Goal: Transaction & Acquisition: Book appointment/travel/reservation

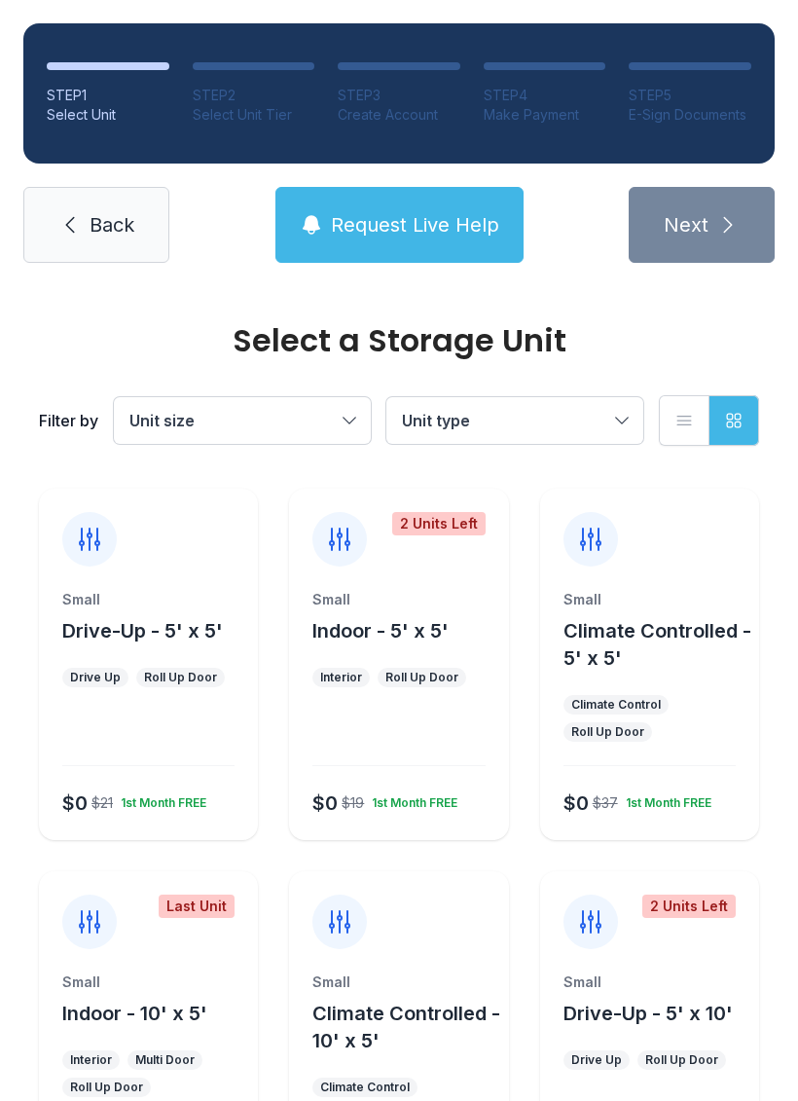
click at [376, 993] on div "Small Climate Controlled - 10' x 5'" at bounding box center [398, 1013] width 172 height 82
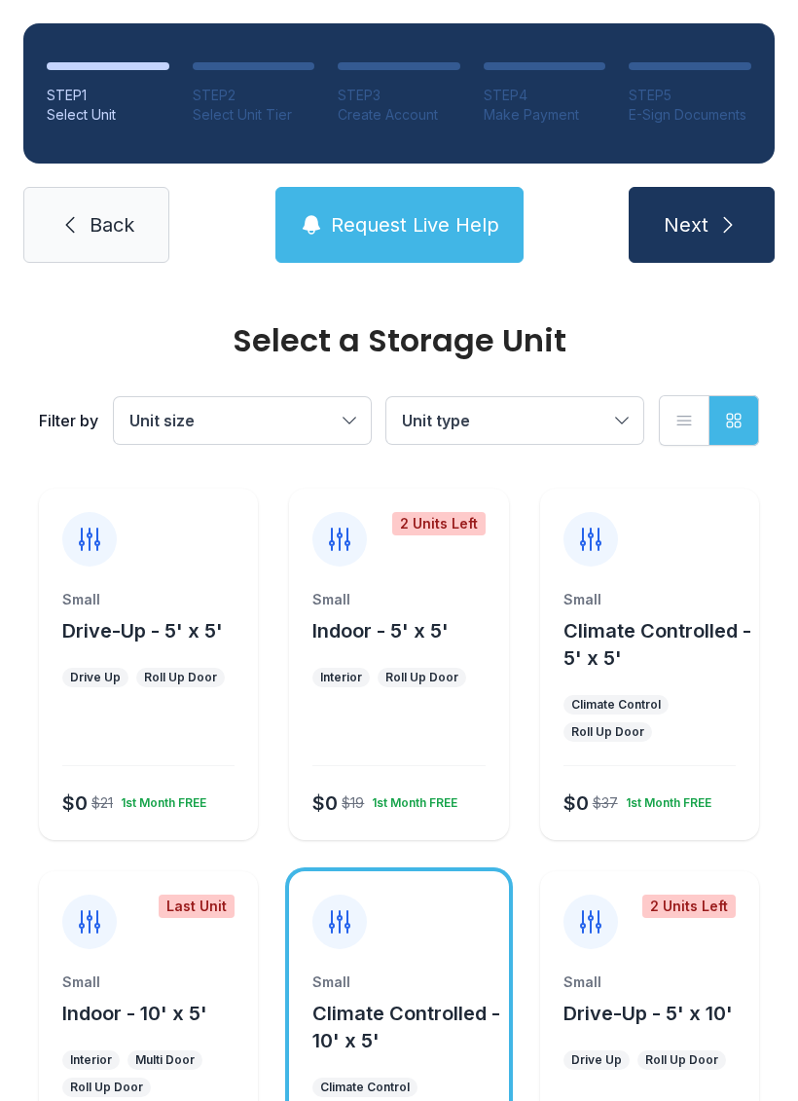
click at [711, 234] on button "Next" at bounding box center [702, 225] width 146 height 76
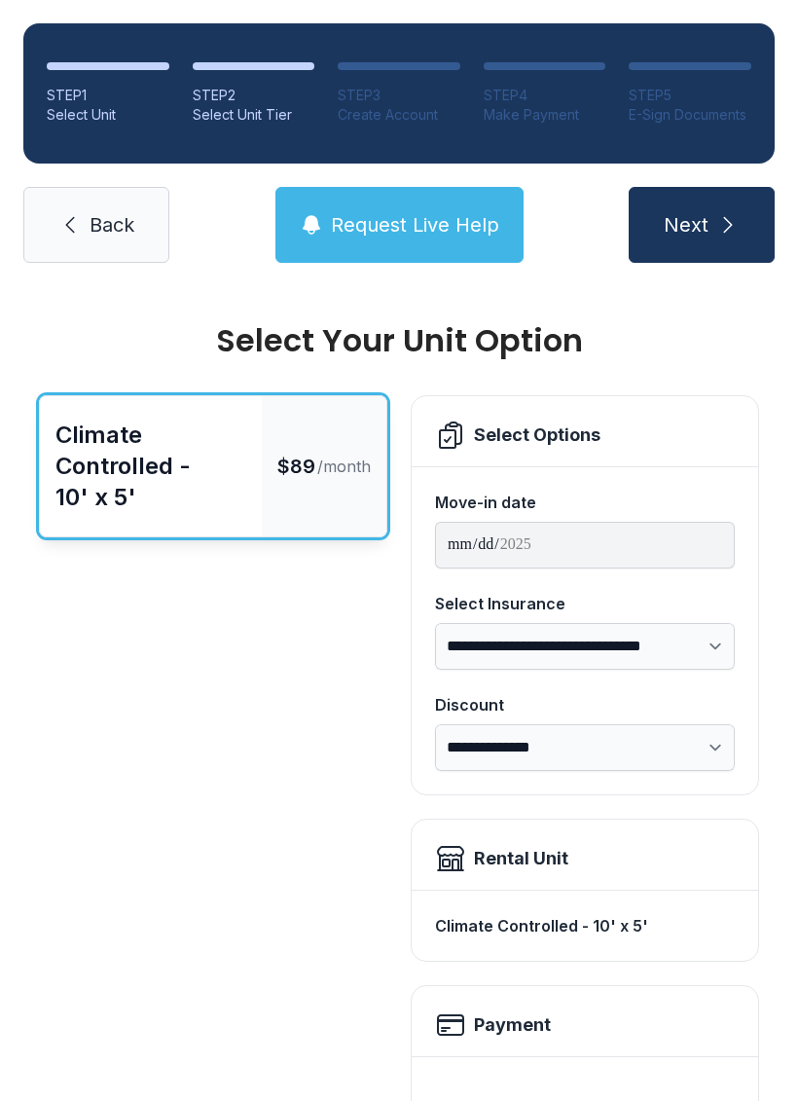
click at [720, 225] on icon "submit" at bounding box center [727, 224] width 23 height 23
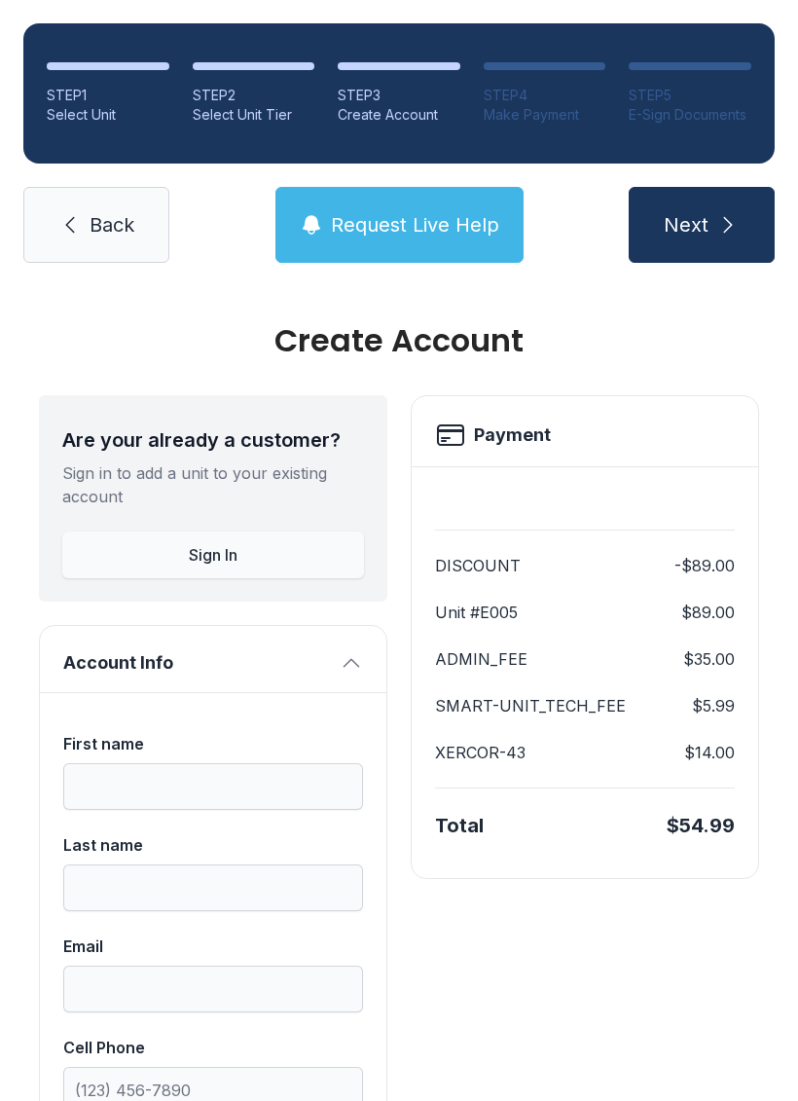
click at [93, 242] on link "Back" at bounding box center [96, 225] width 146 height 76
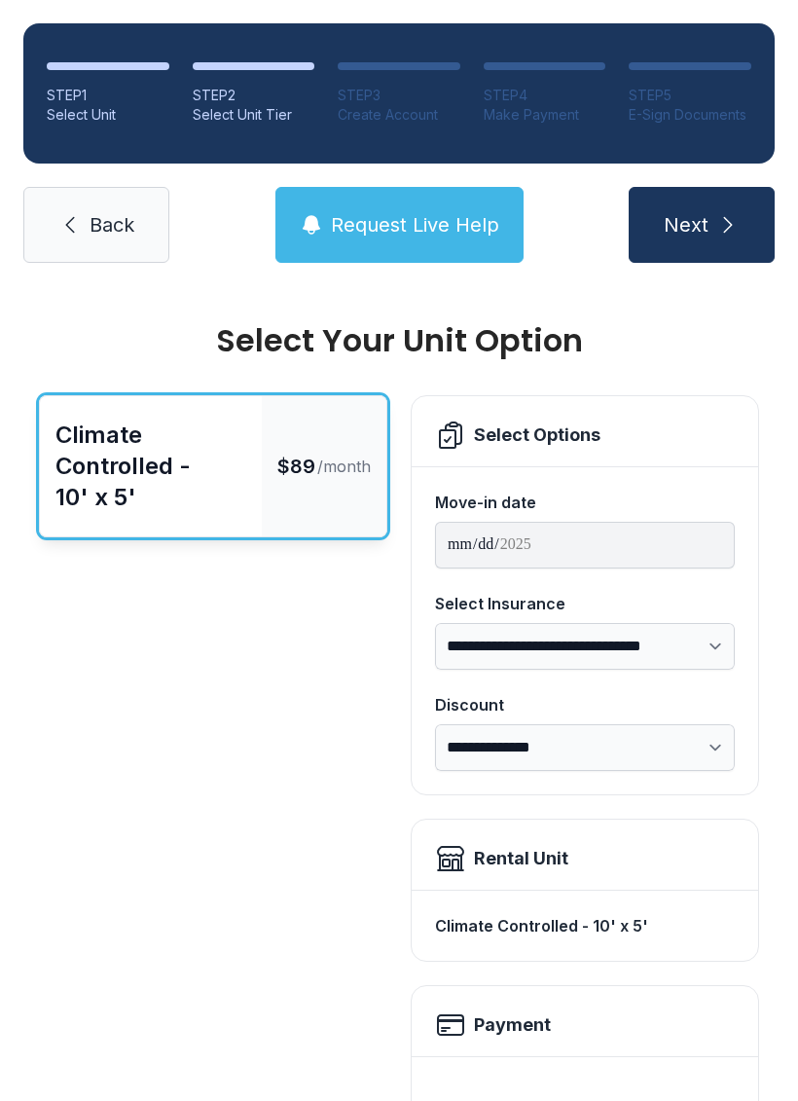
click at [105, 216] on span "Back" at bounding box center [112, 224] width 45 height 27
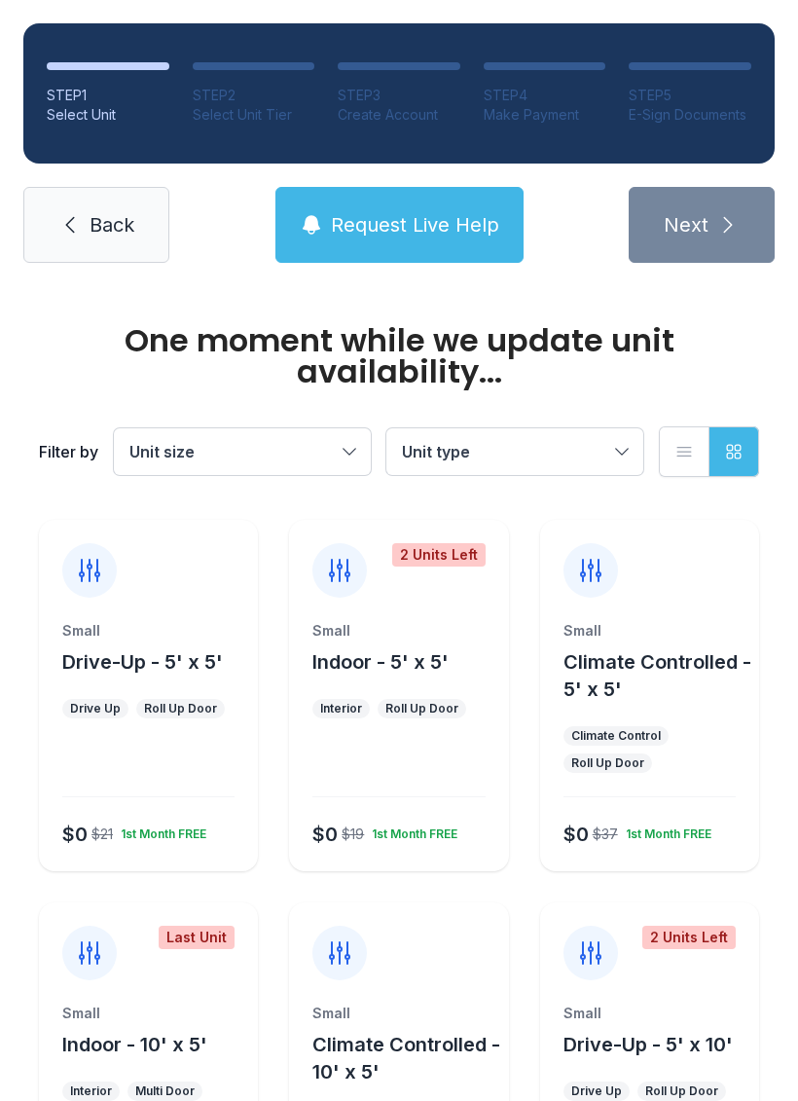
click at [96, 205] on link "Back" at bounding box center [96, 225] width 146 height 76
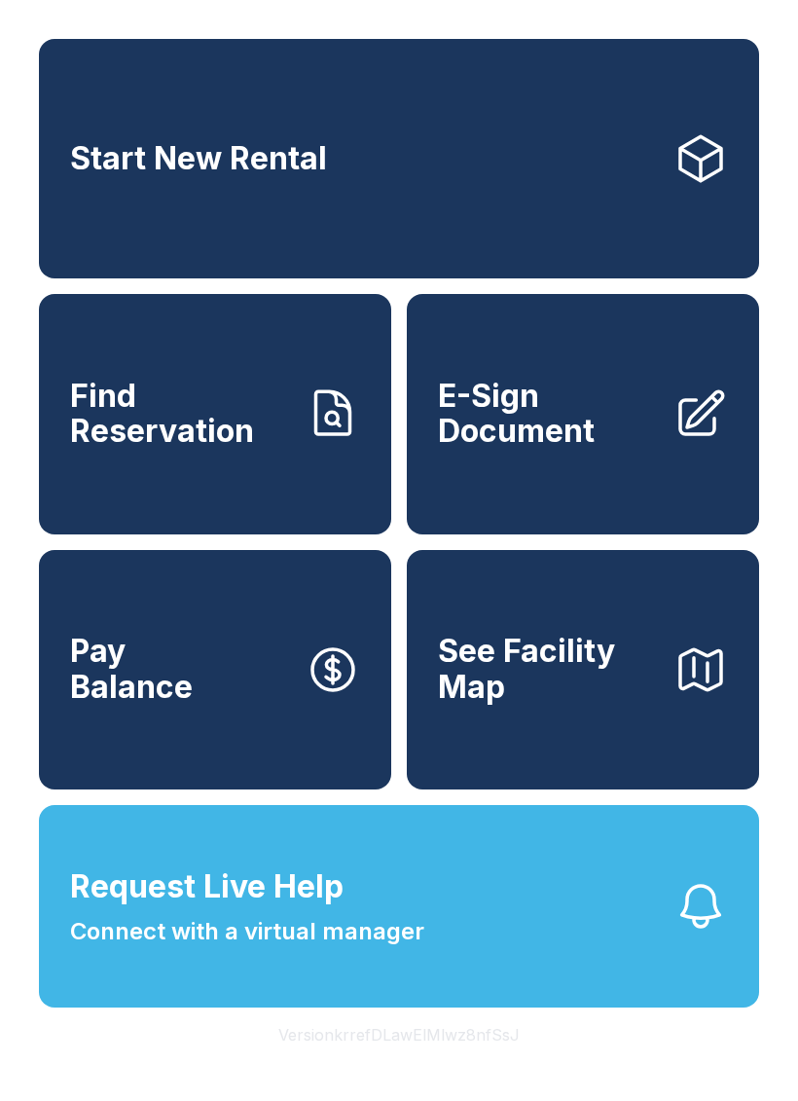
click at [385, 1007] on button "Request Live Help Connect with a virtual manager" at bounding box center [399, 906] width 720 height 202
click at [287, 133] on link "Start New Rental" at bounding box center [399, 158] width 720 height 239
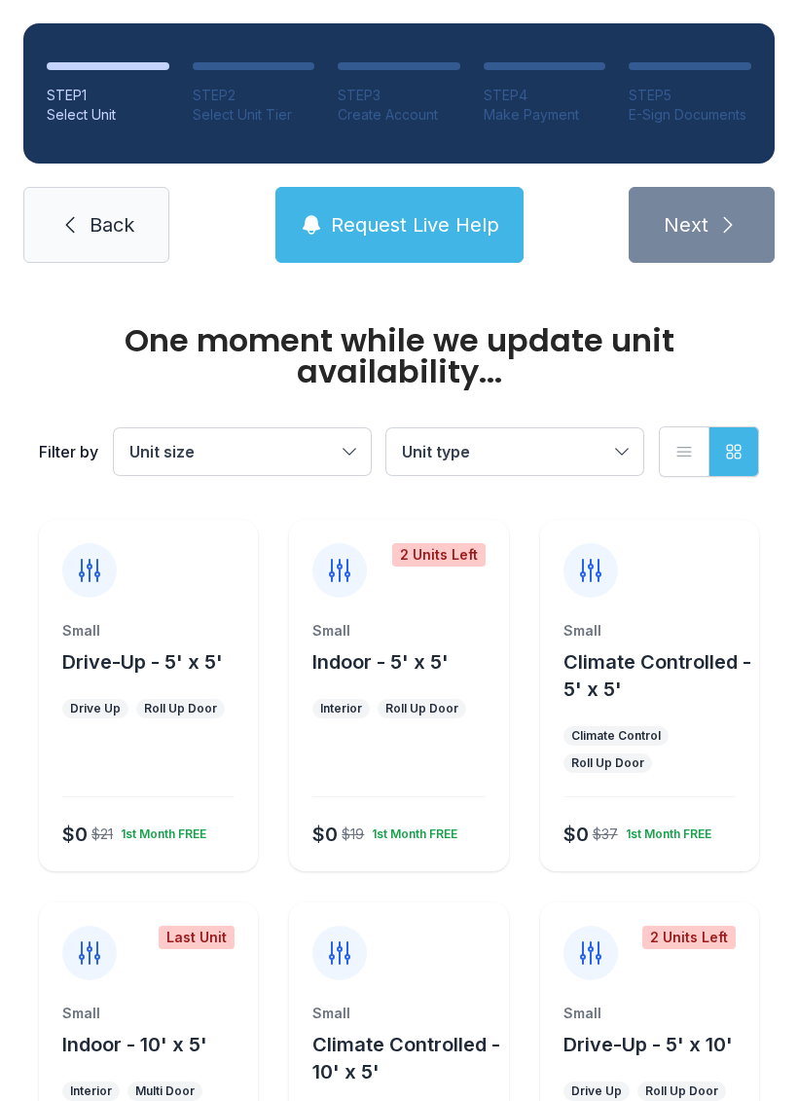
click at [698, 1030] on div "Small Drive-Up - 5' x 10'" at bounding box center [650, 1030] width 172 height 55
click at [627, 1020] on div "Small" at bounding box center [650, 1012] width 172 height 19
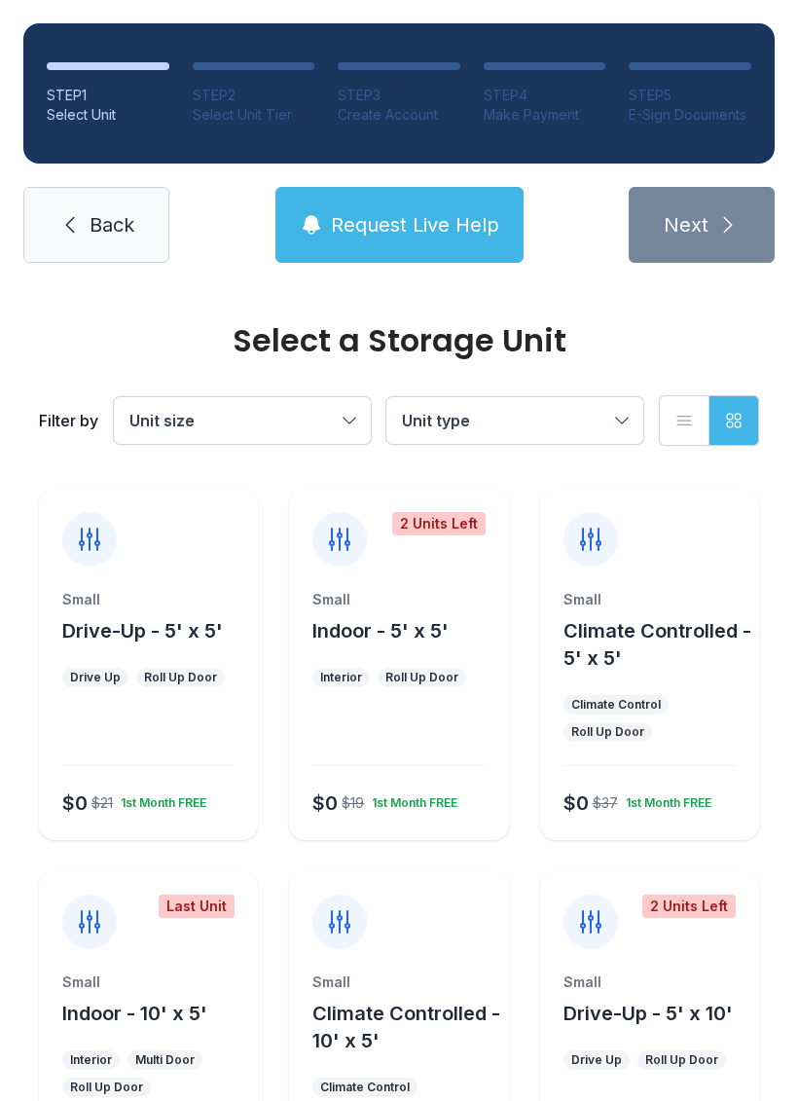
click at [632, 981] on div "Small" at bounding box center [650, 981] width 172 height 19
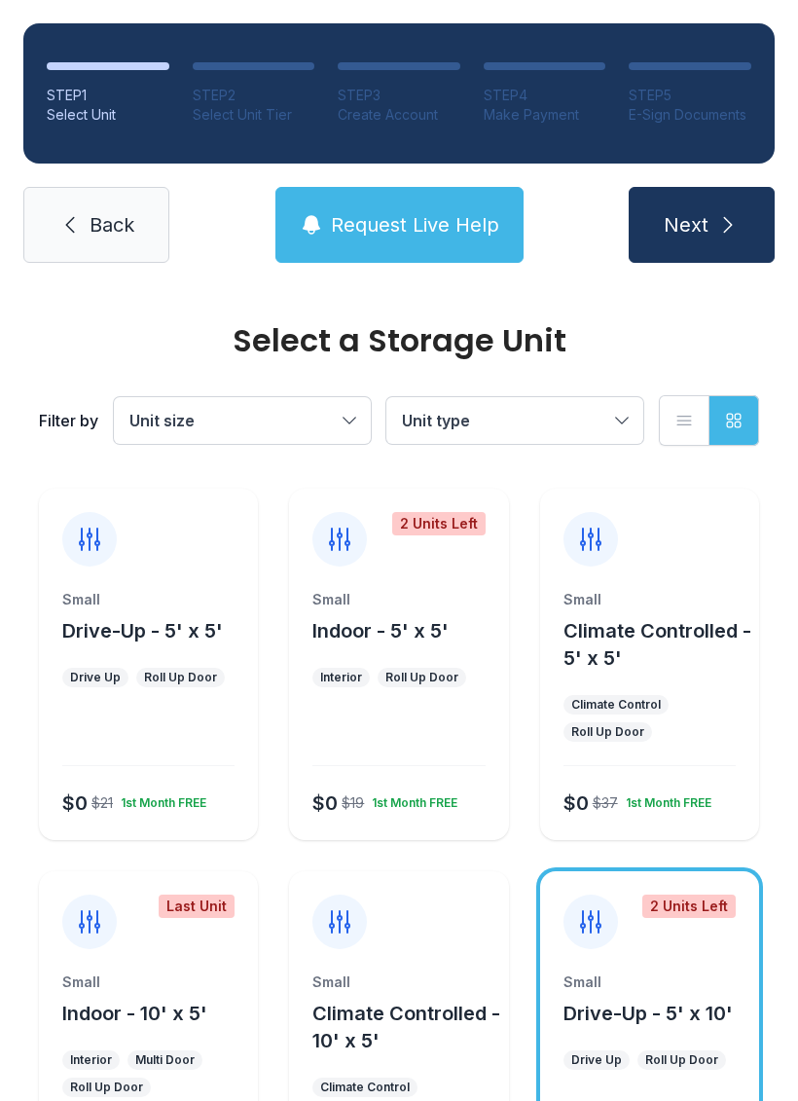
click at [728, 202] on button "Next" at bounding box center [702, 225] width 146 height 76
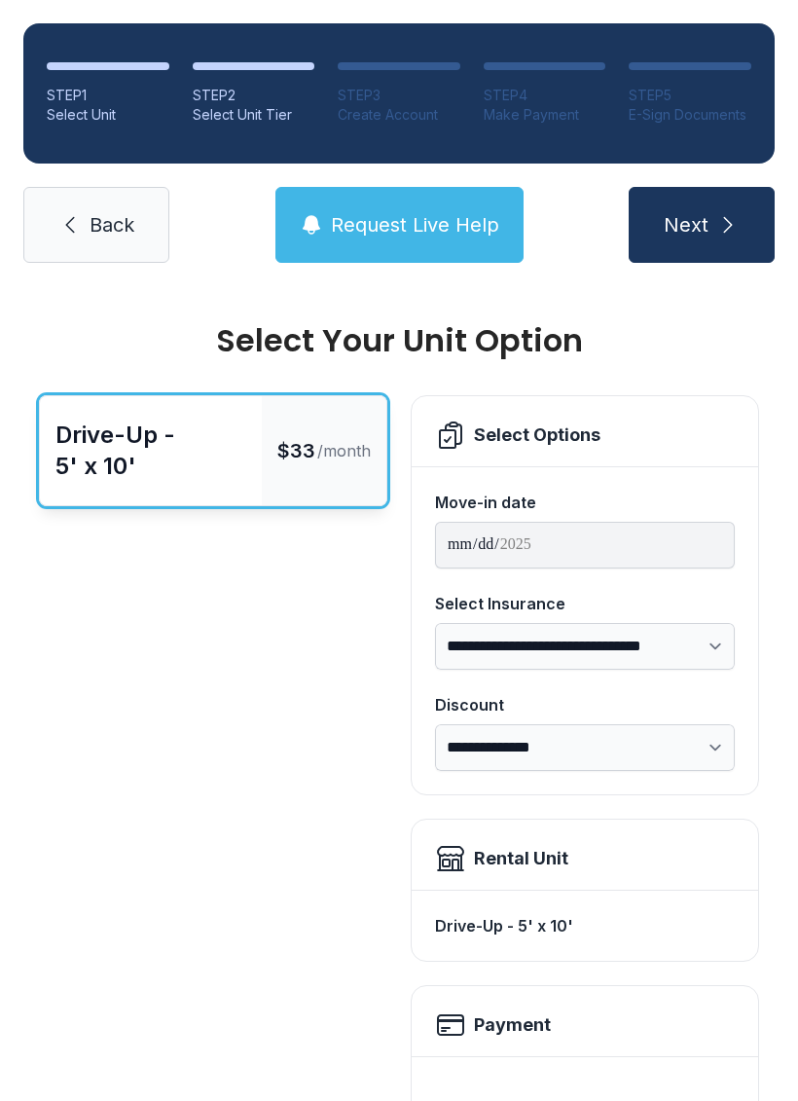
click at [726, 230] on icon "submit" at bounding box center [728, 225] width 9 height 16
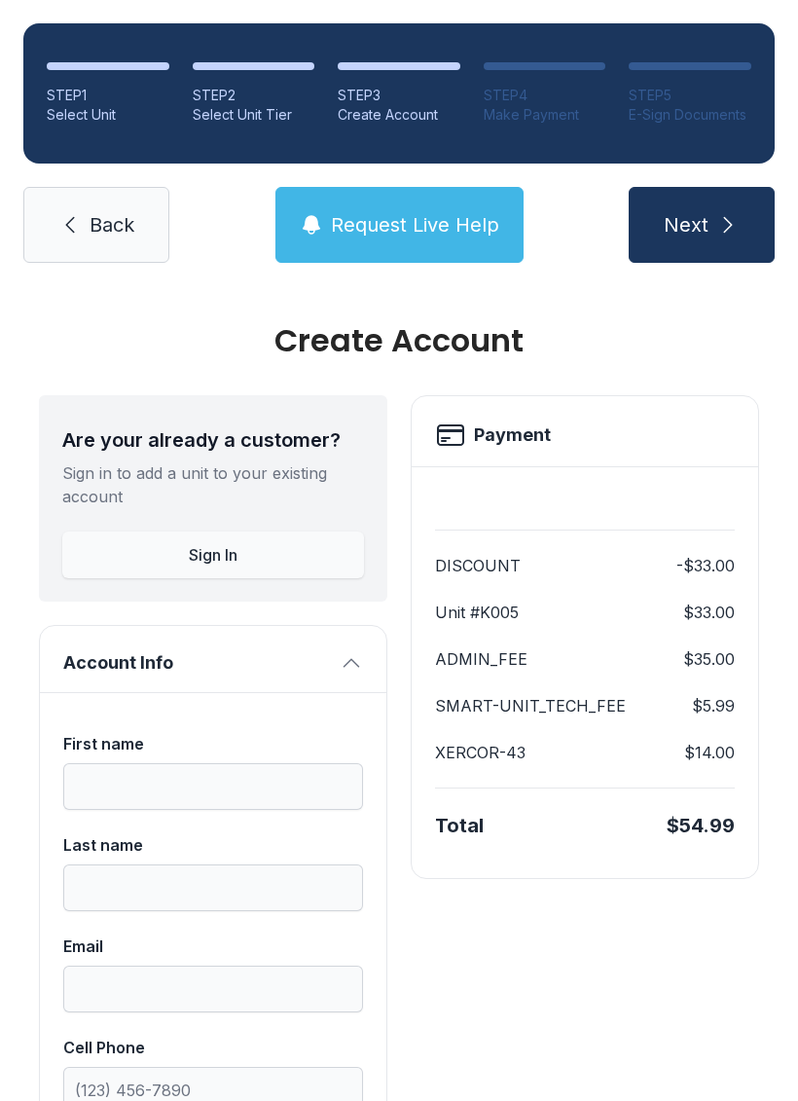
click at [95, 241] on link "Back" at bounding box center [96, 225] width 146 height 76
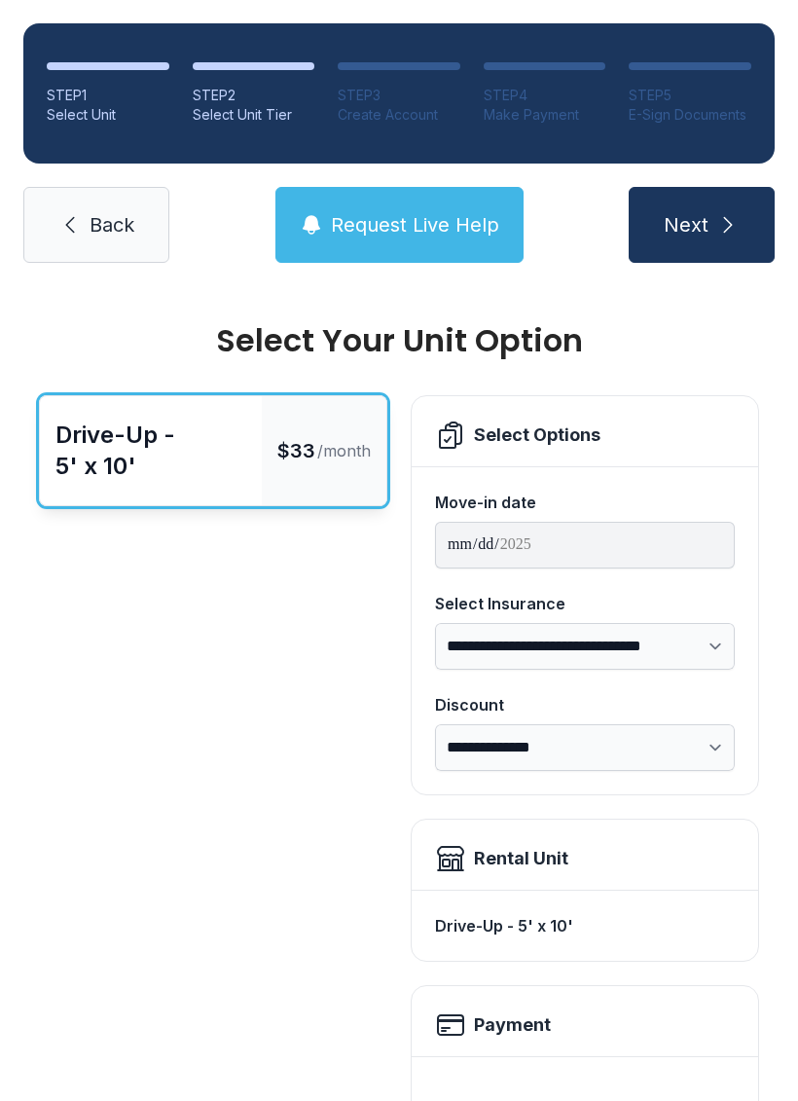
click at [69, 200] on link "Back" at bounding box center [96, 225] width 146 height 76
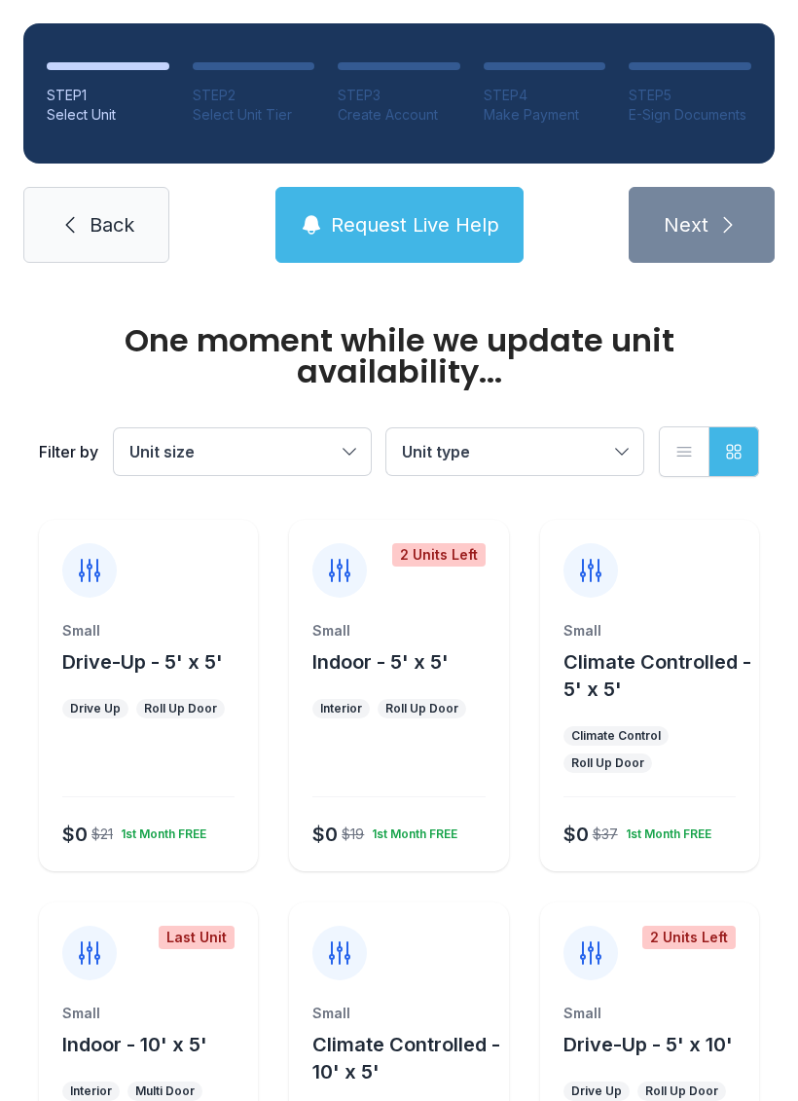
click at [95, 214] on span "Back" at bounding box center [112, 224] width 45 height 27
